Goal: Task Accomplishment & Management: Use online tool/utility

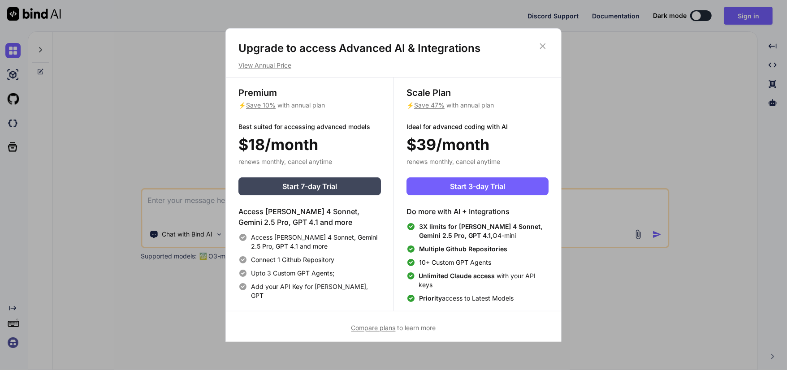
click at [516, 185] on button "Start 3-day Trial" at bounding box center [478, 187] width 142 height 18
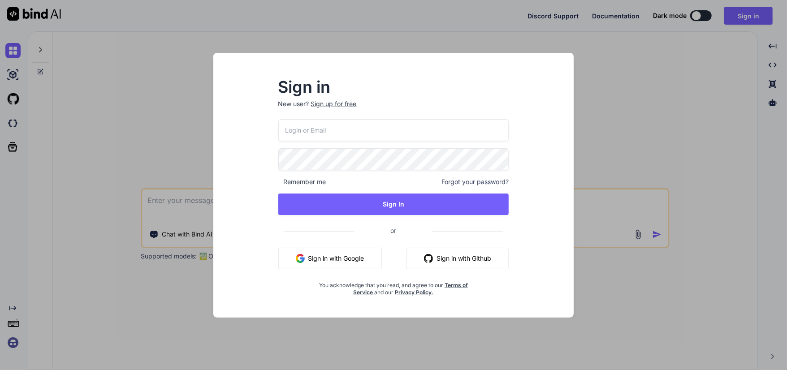
click at [312, 131] on input "email" at bounding box center [393, 130] width 231 height 22
type input "[EMAIL_ADDRESS][DOMAIN_NAME]"
click at [349, 257] on button "Sign in with Google" at bounding box center [330, 259] width 104 height 22
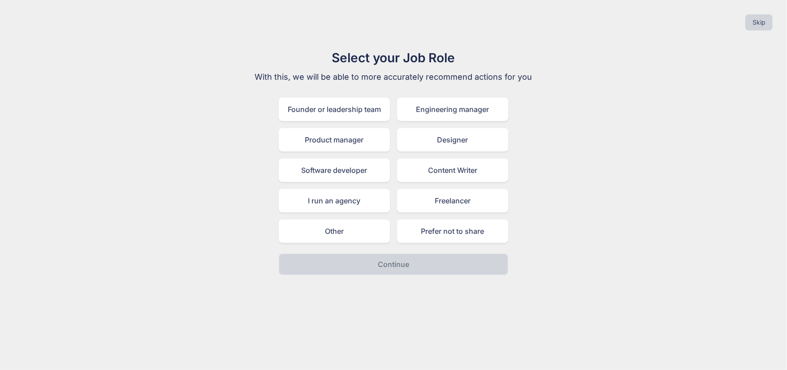
click at [325, 234] on div "Other" at bounding box center [334, 231] width 111 height 23
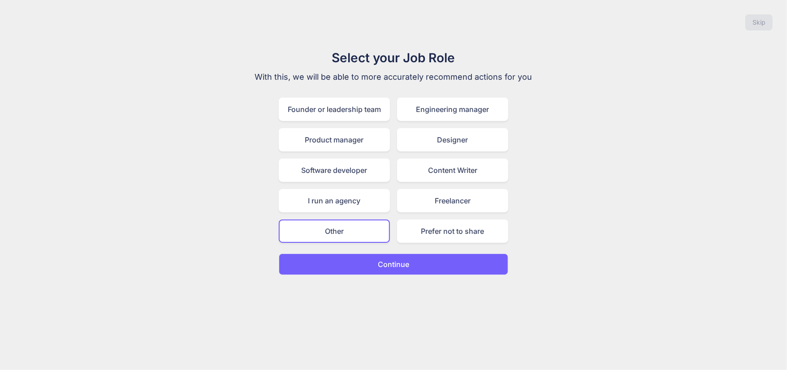
click at [414, 262] on button "Continue" at bounding box center [394, 265] width 230 height 22
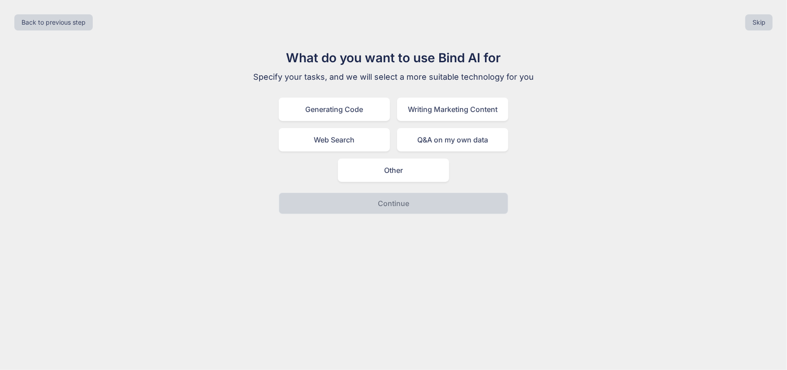
click at [323, 111] on div "Generating Code" at bounding box center [334, 109] width 111 height 23
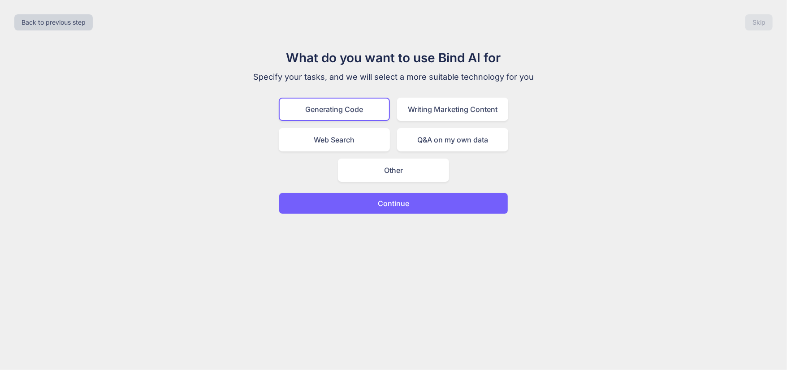
click at [399, 205] on p "Continue" at bounding box center [393, 203] width 31 height 11
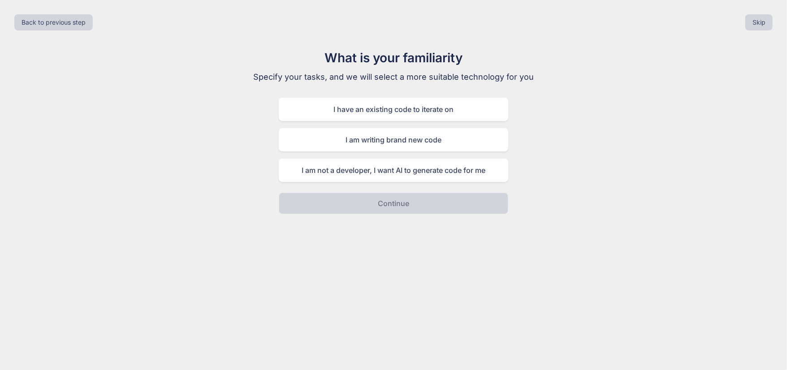
click at [412, 168] on div "I am not a developer, I want AI to generate code for me" at bounding box center [394, 170] width 230 height 23
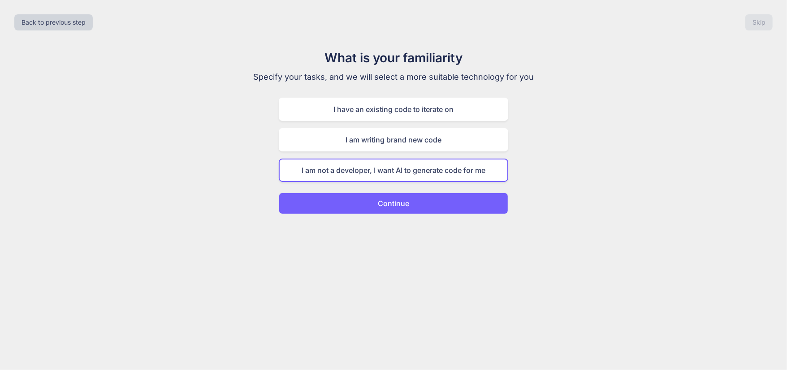
click at [402, 201] on p "Continue" at bounding box center [393, 203] width 31 height 11
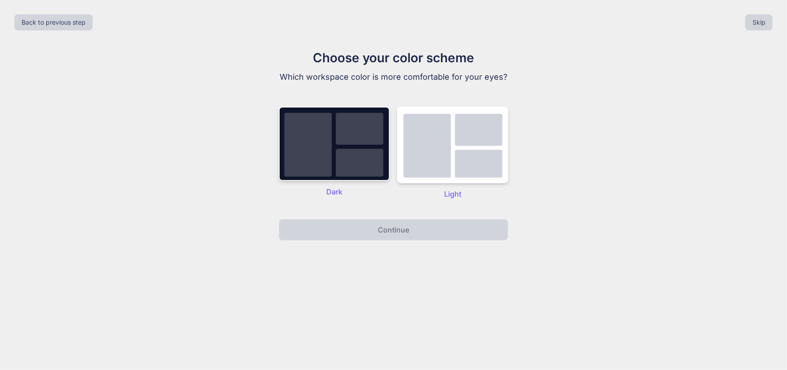
click at [459, 132] on img at bounding box center [452, 145] width 111 height 77
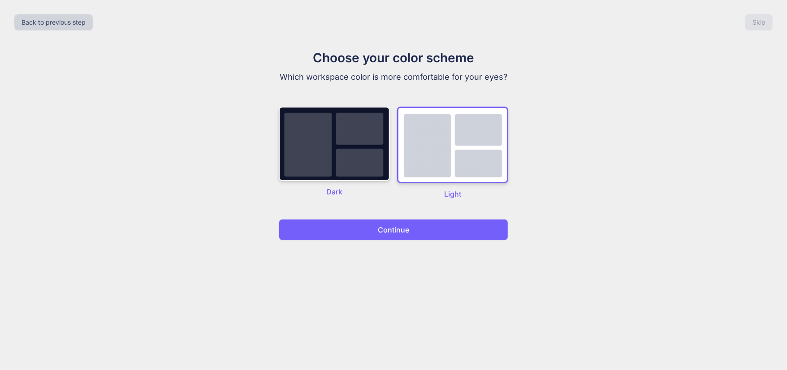
click at [398, 230] on p "Continue" at bounding box center [393, 230] width 31 height 11
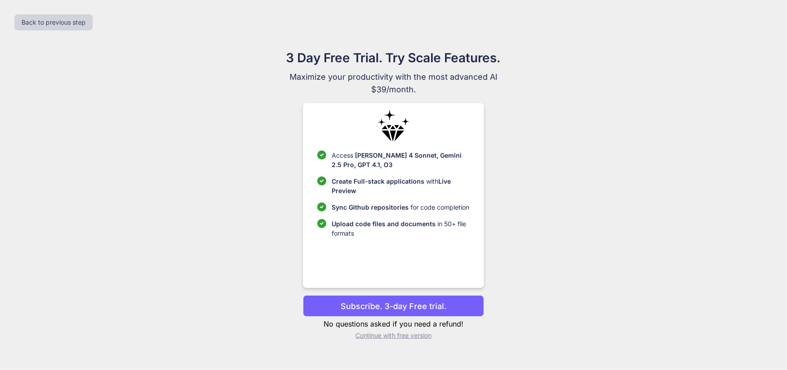
click at [386, 335] on p "Continue with free version" at bounding box center [393, 335] width 181 height 9
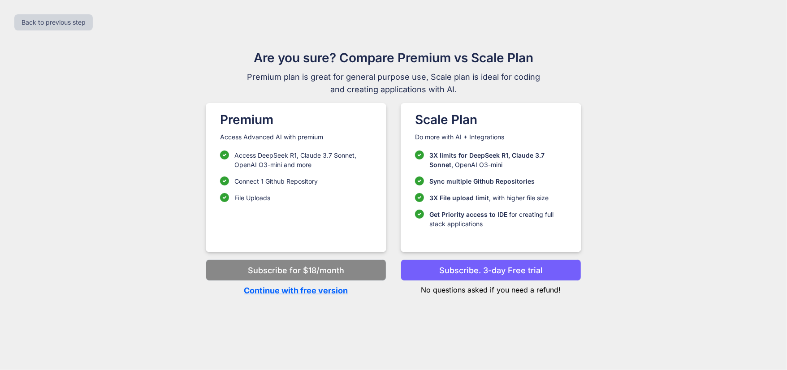
click at [318, 292] on p "Continue with free version" at bounding box center [296, 291] width 181 height 12
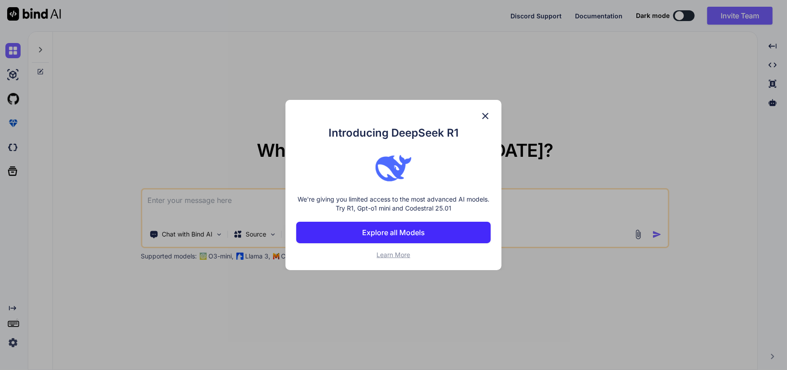
click at [421, 237] on p "Explore all Models" at bounding box center [393, 232] width 63 height 11
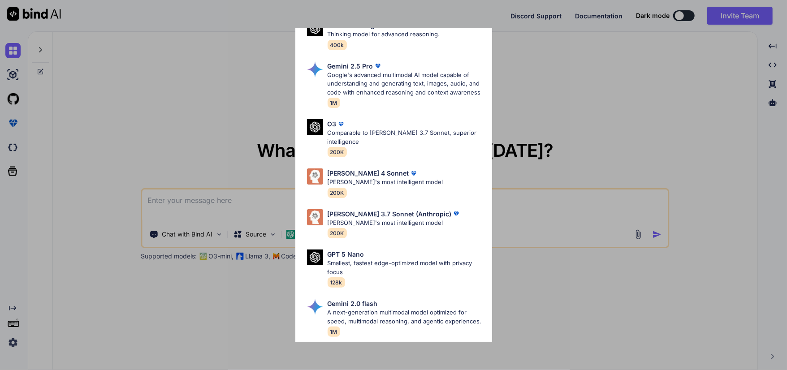
scroll to position [484, 0]
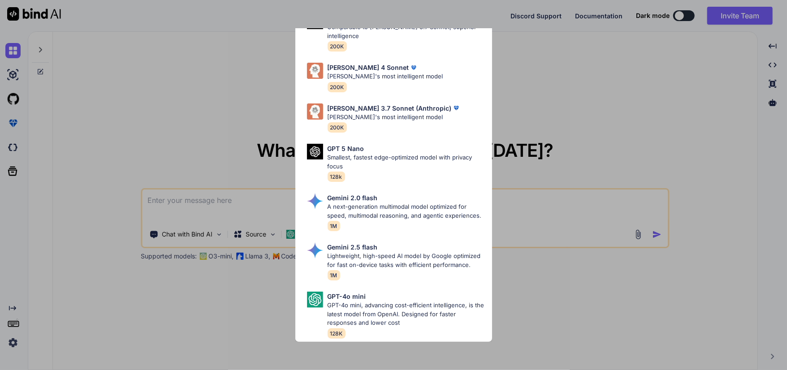
click at [177, 234] on div "All GPT 5 Mini Smaller, fast variant balancing speed and capability for light t…" at bounding box center [393, 185] width 787 height 370
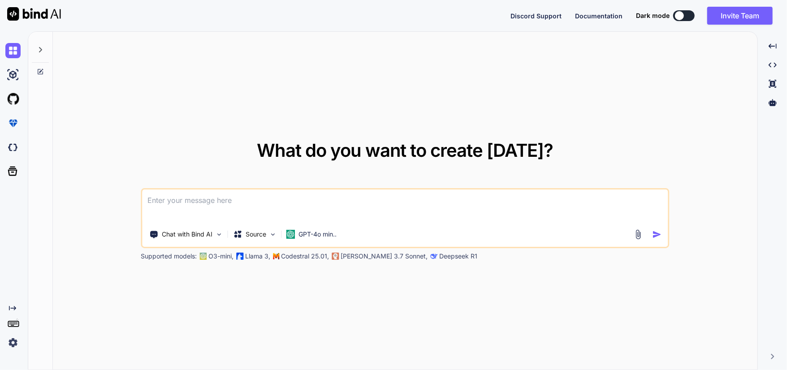
click at [38, 51] on icon at bounding box center [40, 49] width 7 height 7
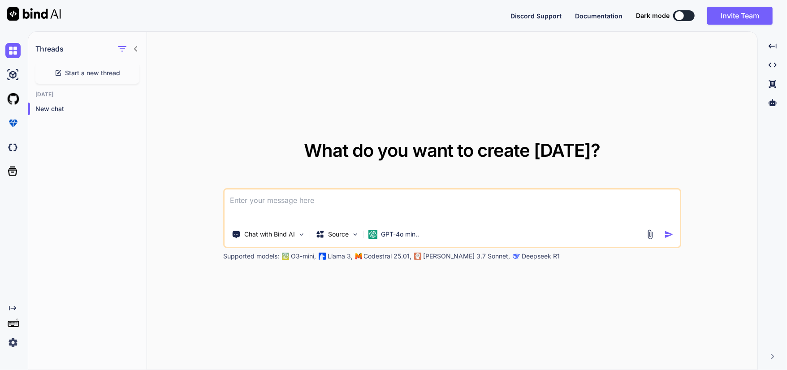
click at [123, 48] on icon "button" at bounding box center [122, 48] width 8 height 5
click at [136, 48] on icon at bounding box center [135, 48] width 7 height 7
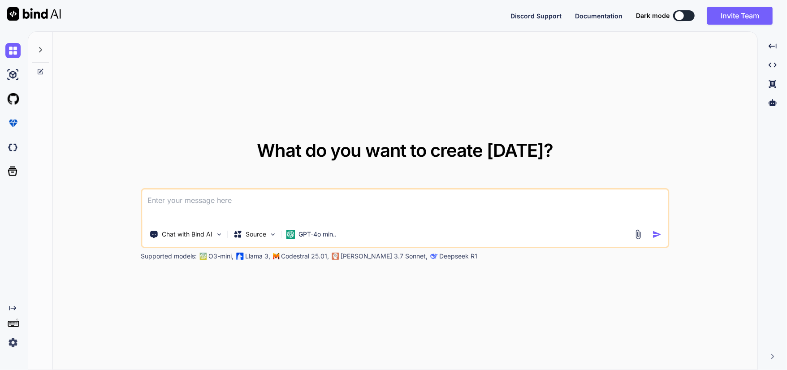
click at [39, 69] on icon at bounding box center [40, 71] width 5 height 5
click at [39, 70] on icon at bounding box center [40, 71] width 7 height 7
click at [12, 76] on img at bounding box center [12, 74] width 15 height 15
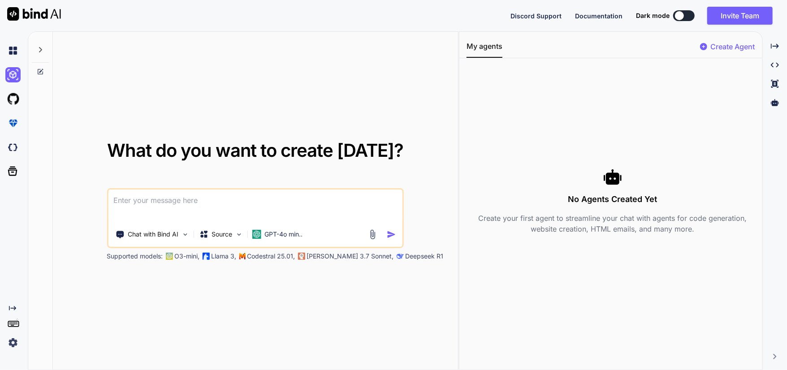
click at [11, 100] on img at bounding box center [12, 98] width 15 height 15
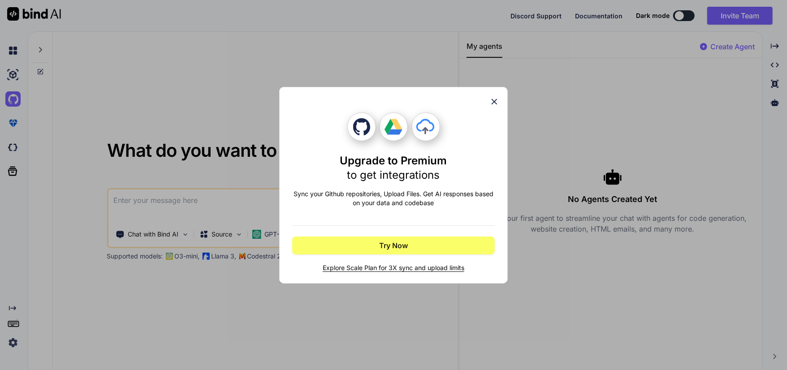
click at [10, 124] on div "Upgrade to Premium to get integrations Sync your Github repositories, Upload Fi…" at bounding box center [393, 185] width 787 height 370
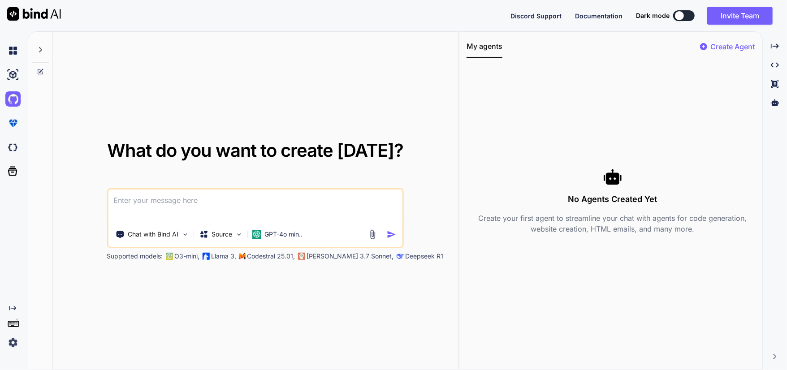
click at [9, 147] on img at bounding box center [12, 147] width 15 height 15
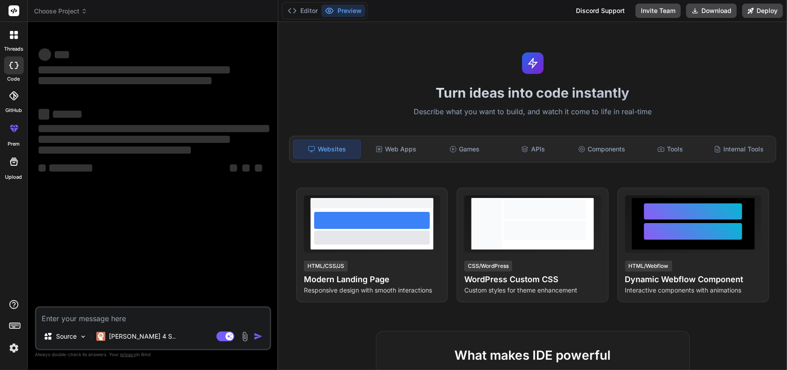
type textarea "x"
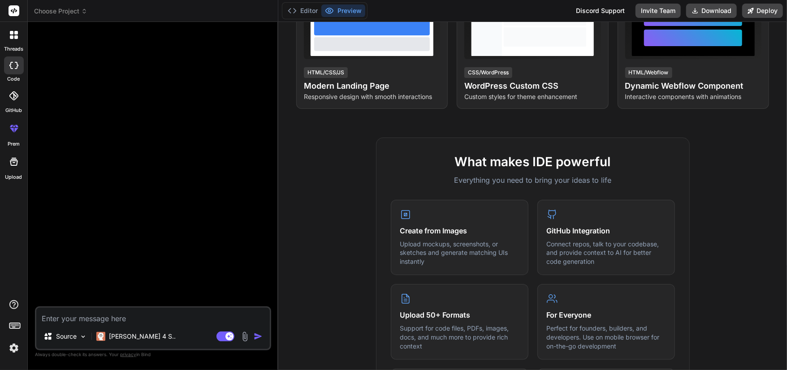
scroll to position [258, 0]
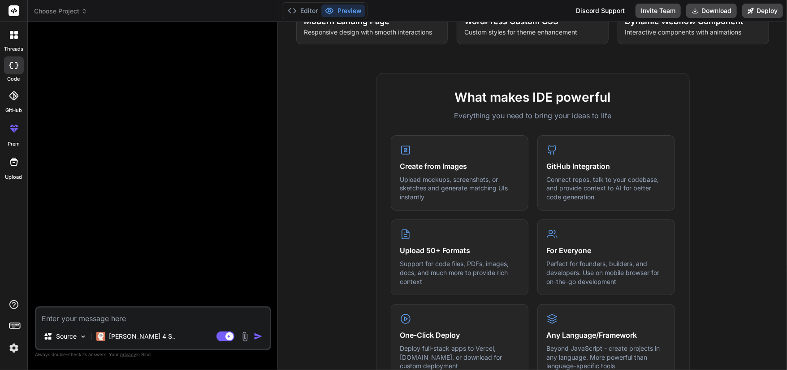
click at [437, 269] on p "Support for code files, PDFs, images, docs, and much more to provide rich conte…" at bounding box center [459, 273] width 119 height 26
click at [416, 246] on h4 "Upload 50+ Formats" at bounding box center [459, 250] width 119 height 11
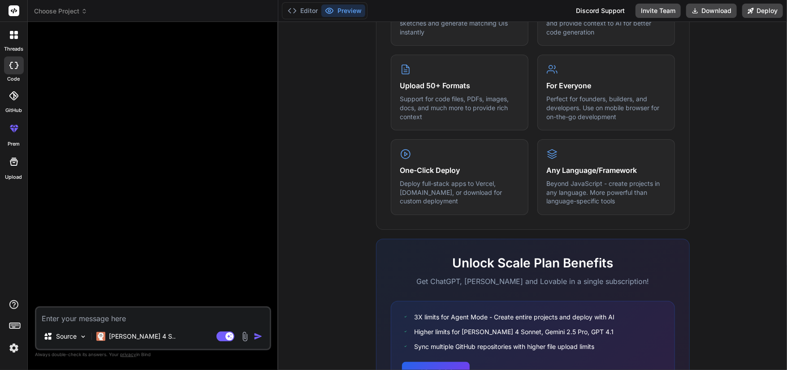
scroll to position [452, 0]
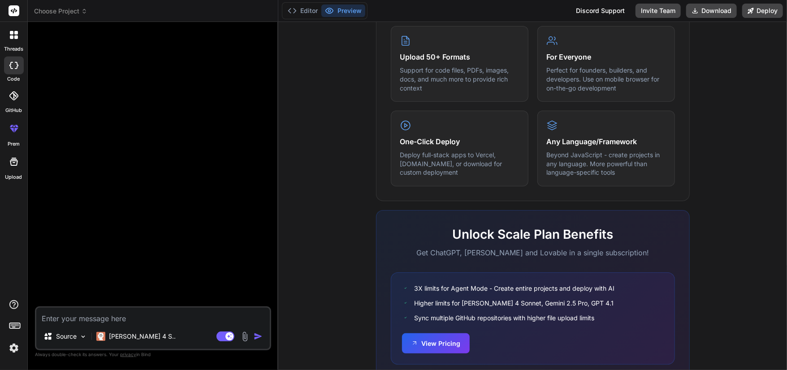
click at [17, 34] on icon at bounding box center [16, 33] width 4 height 4
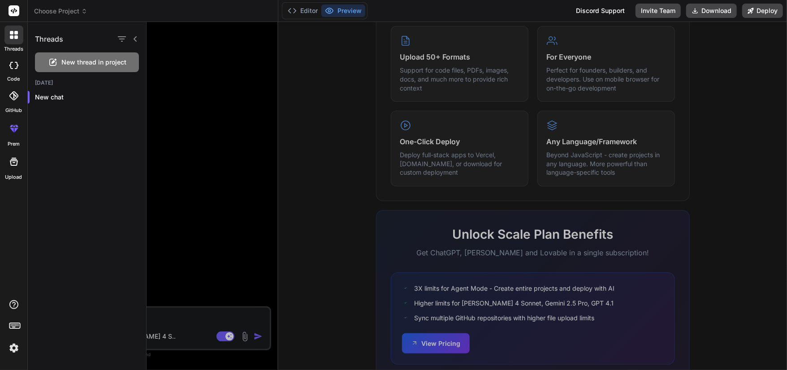
click at [305, 10] on button "Editor" at bounding box center [302, 10] width 37 height 13
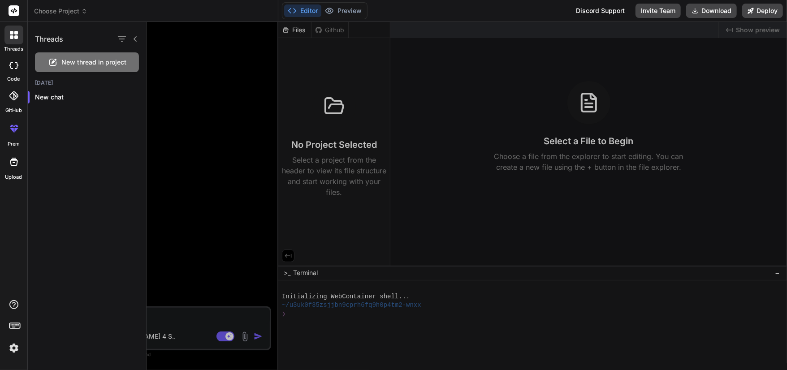
click at [622, 162] on div at bounding box center [467, 196] width 641 height 348
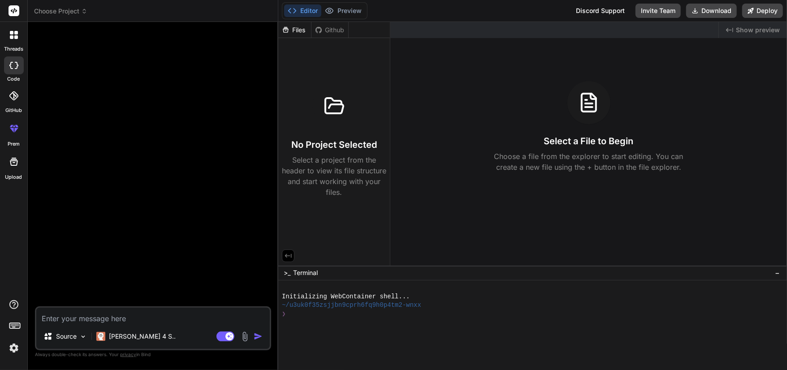
click at [603, 139] on h3 "Select a File to Begin" at bounding box center [589, 141] width 90 height 13
click at [77, 325] on div "Source Claude 4 S.. Agent Mode. When this toggle is activated, AI automatically…" at bounding box center [153, 329] width 236 height 44
click at [76, 320] on textarea at bounding box center [153, 316] width 234 height 16
click at [13, 43] on div at bounding box center [13, 35] width 19 height 19
